Goal: Book appointment/travel/reservation

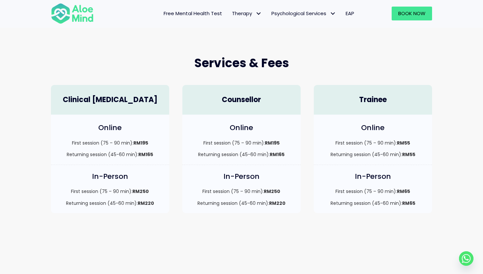
scroll to position [163, 0]
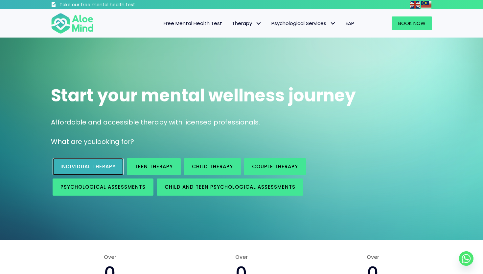
click at [95, 160] on link "Individual therapy" at bounding box center [88, 166] width 71 height 17
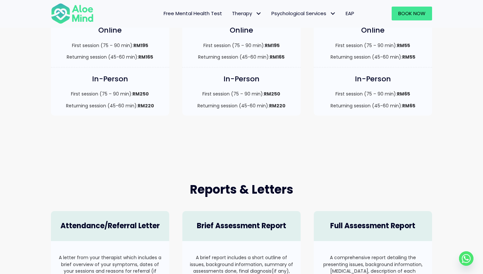
scroll to position [342, 0]
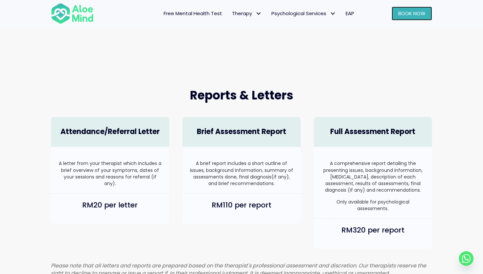
click at [413, 20] on link "Book Now" at bounding box center [412, 14] width 40 height 14
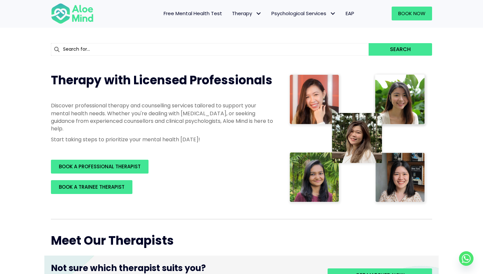
scroll to position [102, 0]
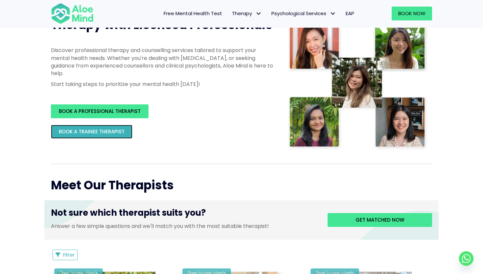
click at [120, 130] on span "BOOK A TRAINEE THERAPIST" at bounding box center [92, 131] width 66 height 7
